Goal: Task Accomplishment & Management: Use online tool/utility

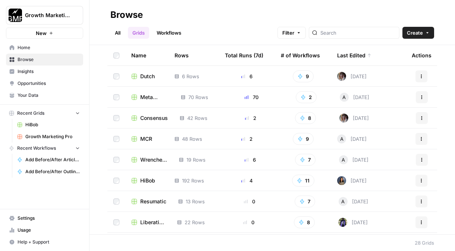
click at [156, 113] on td "Consensus" at bounding box center [149, 118] width 48 height 21
click at [156, 119] on span "Consensus" at bounding box center [154, 118] width 28 height 7
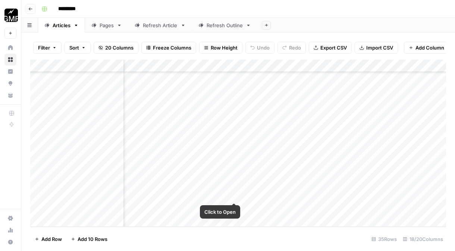
scroll to position [301, 352]
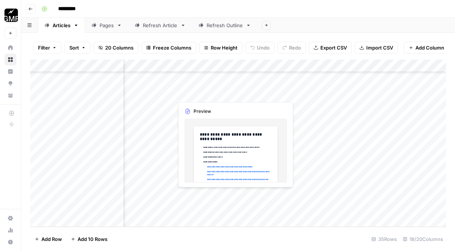
click at [233, 195] on div "Add Column" at bounding box center [238, 143] width 416 height 167
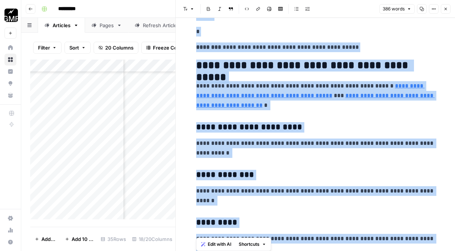
scroll to position [2099, 0]
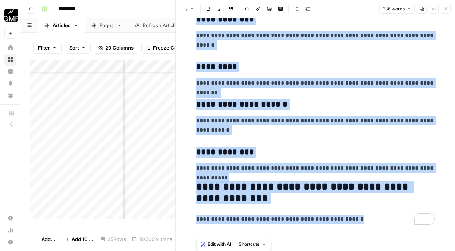
drag, startPoint x: 196, startPoint y: 63, endPoint x: 212, endPoint y: 276, distance: 212.8
click at [212, 251] on html "Growth Marketing Pro New Home Browse Insights Opportunities Your Data Recent Gr…" at bounding box center [227, 125] width 455 height 251
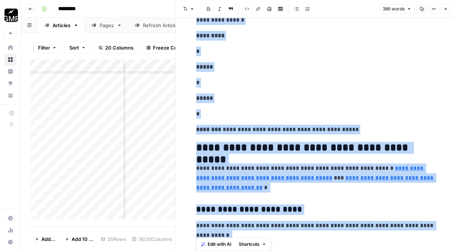
scroll to position [0, 0]
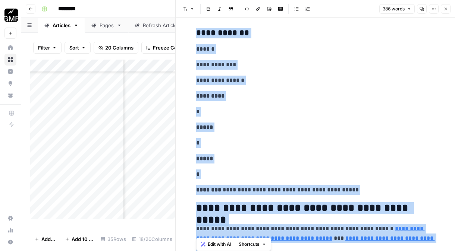
click at [255, 123] on p "*****" at bounding box center [315, 128] width 239 height 10
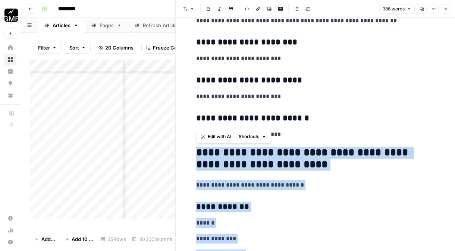
drag, startPoint x: 353, startPoint y: 193, endPoint x: 189, endPoint y: 152, distance: 169.1
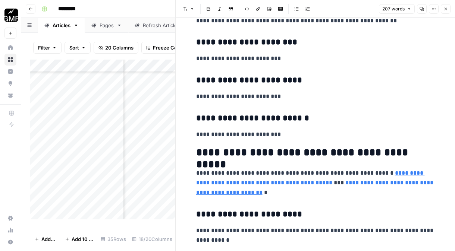
click at [448, 9] on button "Close" at bounding box center [446, 9] width 10 height 10
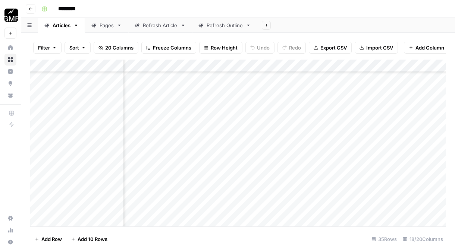
click at [302, 195] on div "Add Column" at bounding box center [238, 143] width 416 height 167
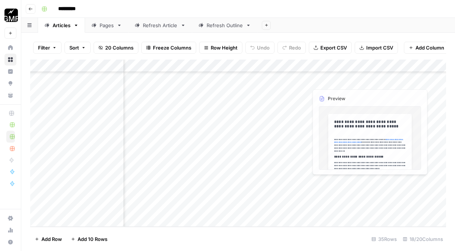
scroll to position [301, 477]
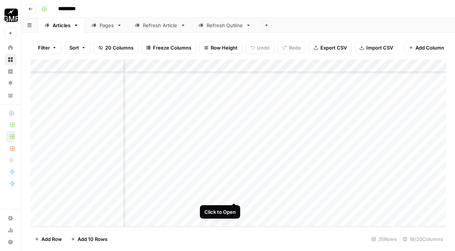
click at [234, 196] on div "Add Column" at bounding box center [238, 143] width 416 height 167
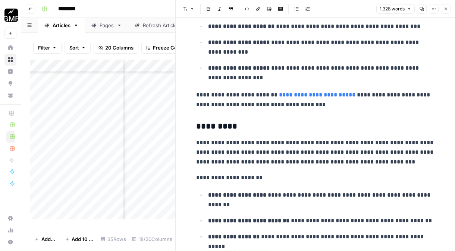
scroll to position [1318, 0]
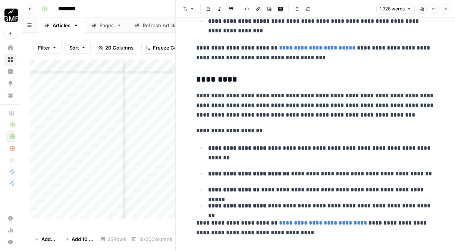
click at [445, 8] on icon "button" at bounding box center [445, 9] width 4 height 4
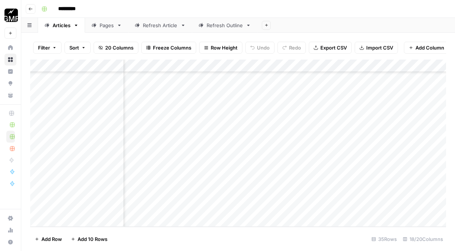
scroll to position [301, 552]
click at [423, 196] on div "Add Column" at bounding box center [238, 143] width 416 height 167
click at [210, 194] on div "Add Column" at bounding box center [238, 143] width 416 height 167
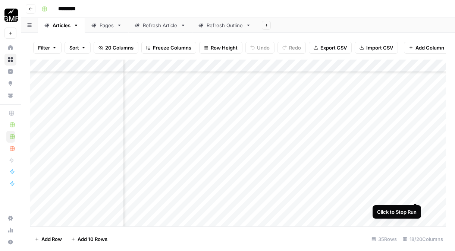
click at [415, 196] on div "Add Column" at bounding box center [238, 143] width 416 height 167
click at [202, 197] on div "Add Column" at bounding box center [238, 143] width 416 height 167
click at [201, 195] on div "Add Column" at bounding box center [238, 143] width 416 height 167
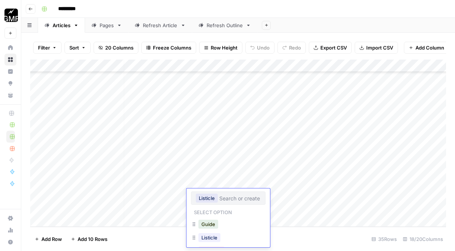
click at [208, 222] on button "Guide" at bounding box center [208, 224] width 20 height 9
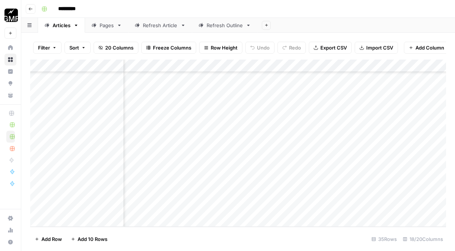
scroll to position [301, 766]
click at [208, 194] on div "Add Column" at bounding box center [238, 143] width 416 height 167
